Goal: Navigation & Orientation: Go to known website

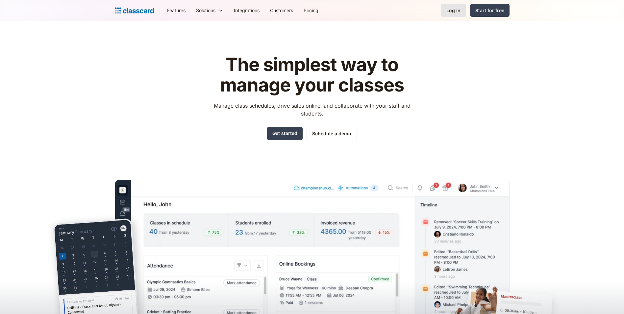
click at [448, 13] on div "Log in" at bounding box center [454, 10] width 14 height 7
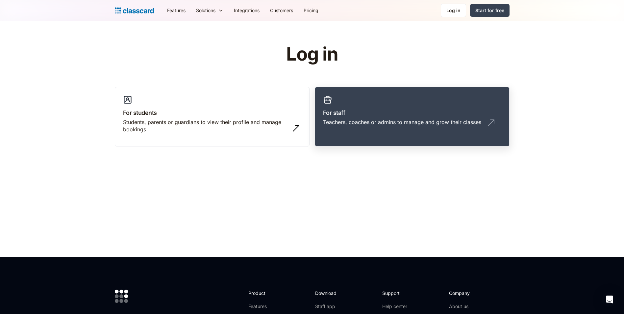
click at [447, 124] on div "Teachers, coaches or admins to manage and grow their classes" at bounding box center [402, 121] width 158 height 7
